Goal: Transaction & Acquisition: Subscribe to service/newsletter

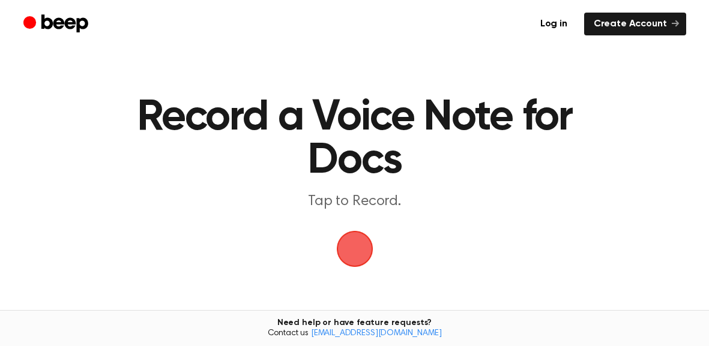
click at [336, 247] on span "button" at bounding box center [354, 249] width 37 height 37
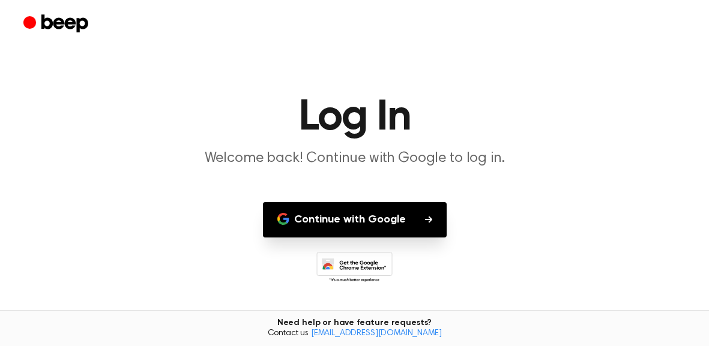
click at [398, 213] on button "Continue with Google" at bounding box center [355, 219] width 184 height 35
